Goal: Browse casually: Explore the website without a specific task or goal

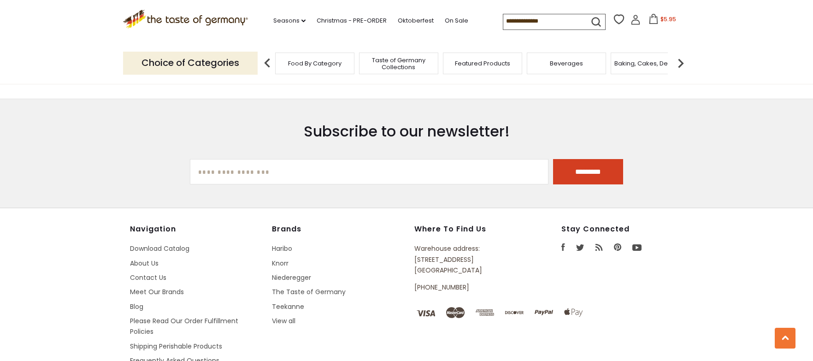
scroll to position [1059, 0]
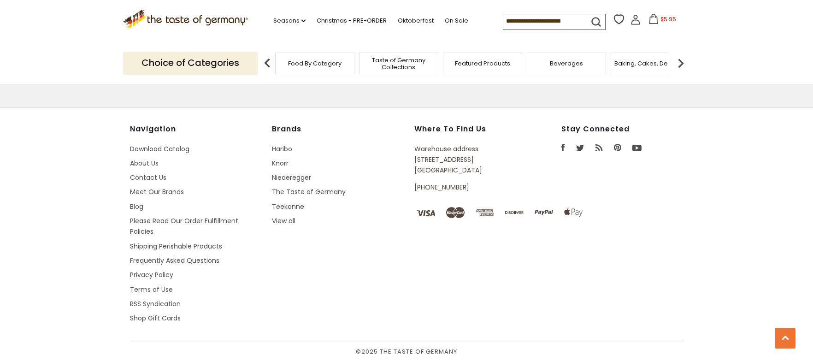
scroll to position [2618, 0]
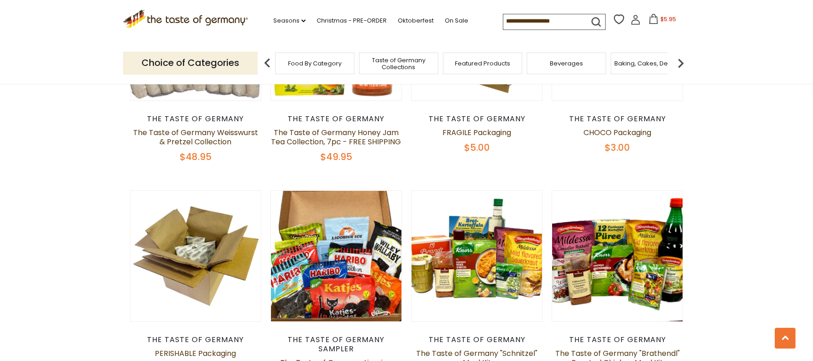
scroll to position [1152, 0]
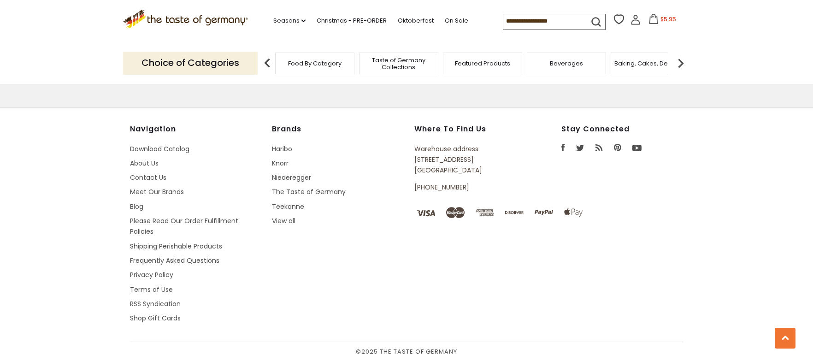
scroll to position [2822, 0]
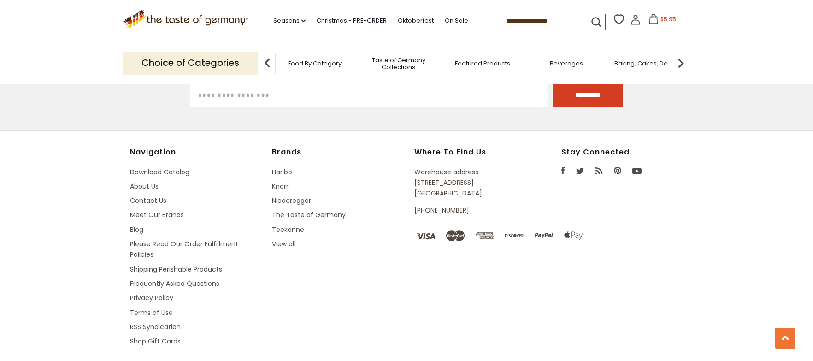
scroll to position [2761, 0]
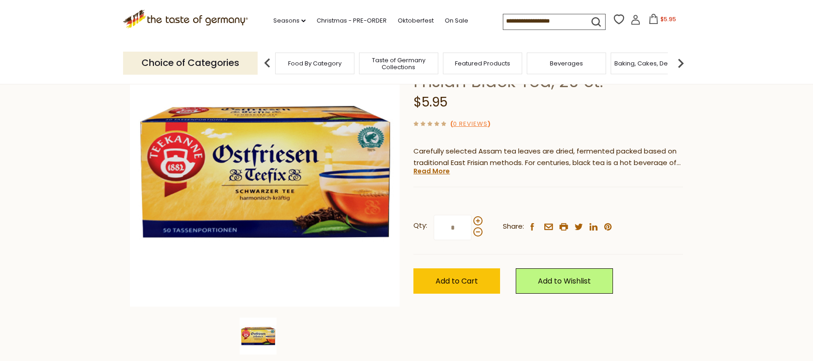
scroll to position [107, 0]
